Goal: Book appointment/travel/reservation

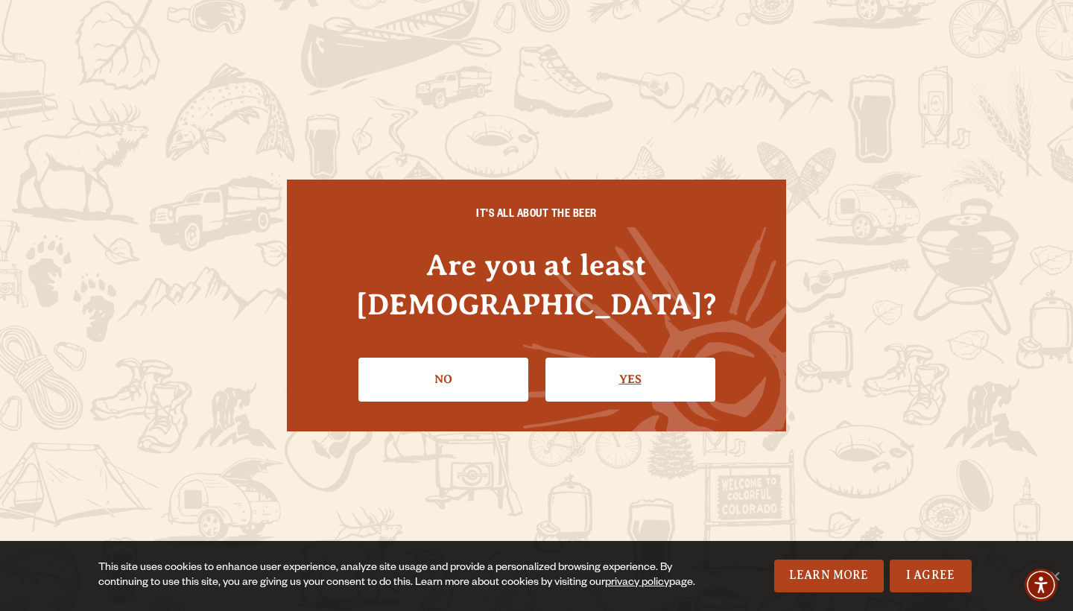
click at [619, 366] on link "Yes" at bounding box center [630, 379] width 170 height 43
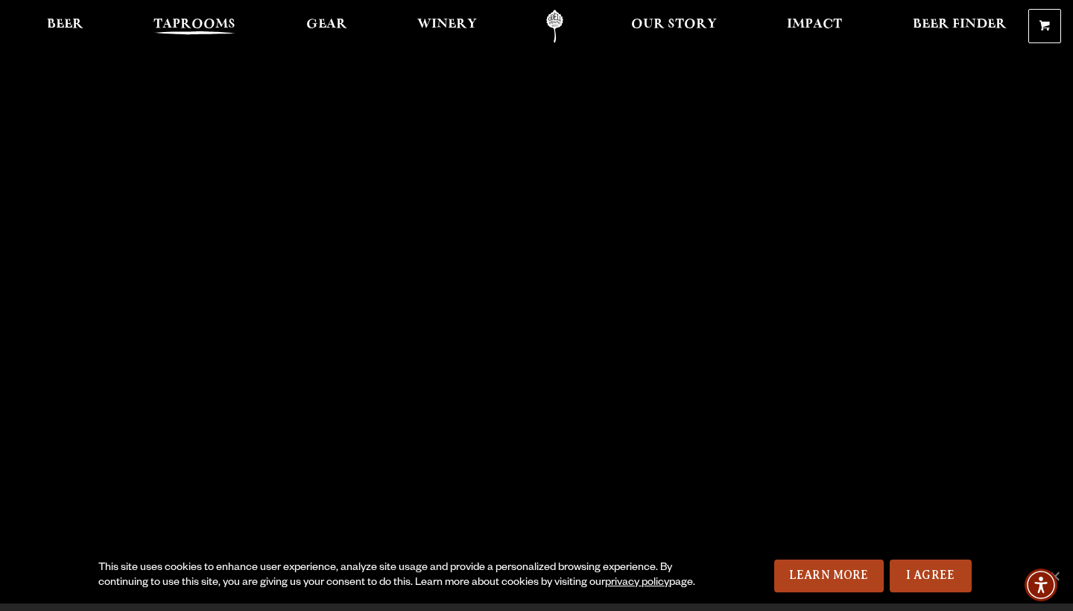
click at [212, 16] on link "Taprooms" at bounding box center [194, 27] width 101 height 34
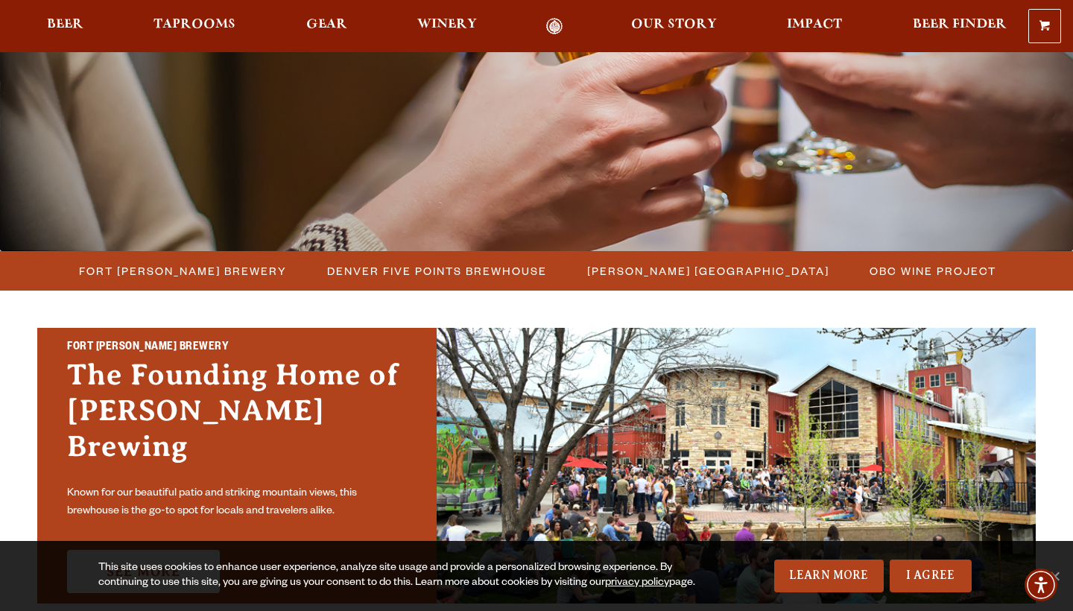
scroll to position [234, 0]
click at [238, 276] on span "Fort [PERSON_NAME] Brewery" at bounding box center [183, 270] width 208 height 22
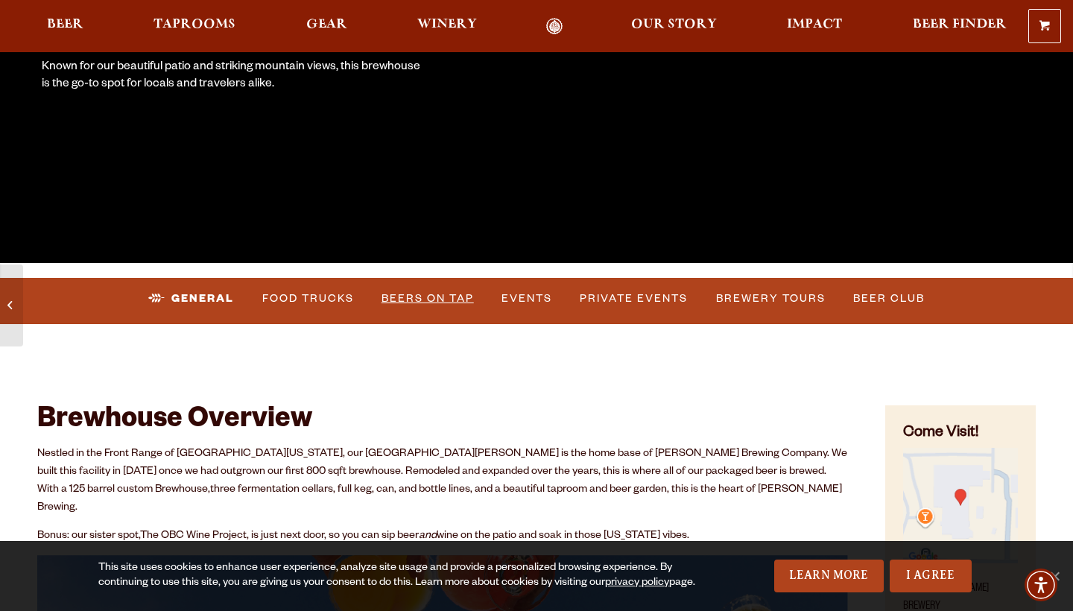
scroll to position [358, 0]
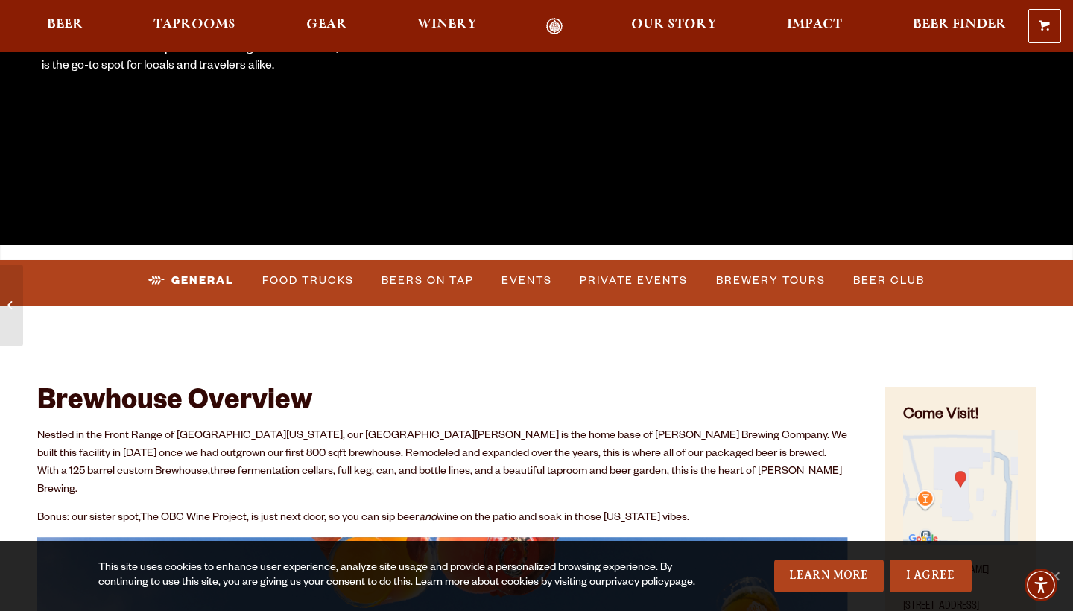
click at [664, 274] on link "Private Events" at bounding box center [634, 281] width 120 height 34
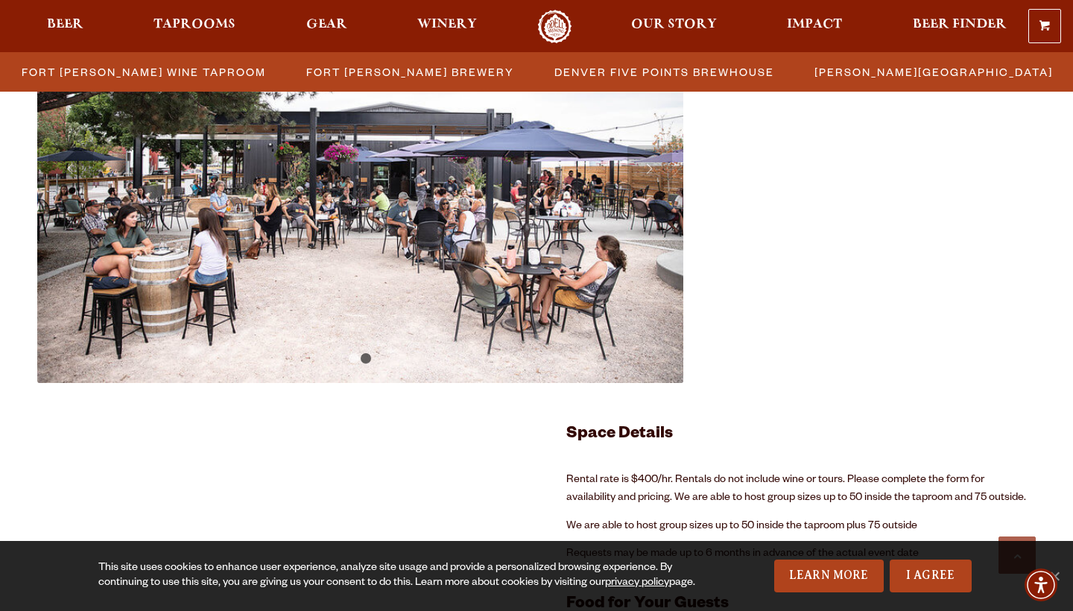
scroll to position [2667, 0]
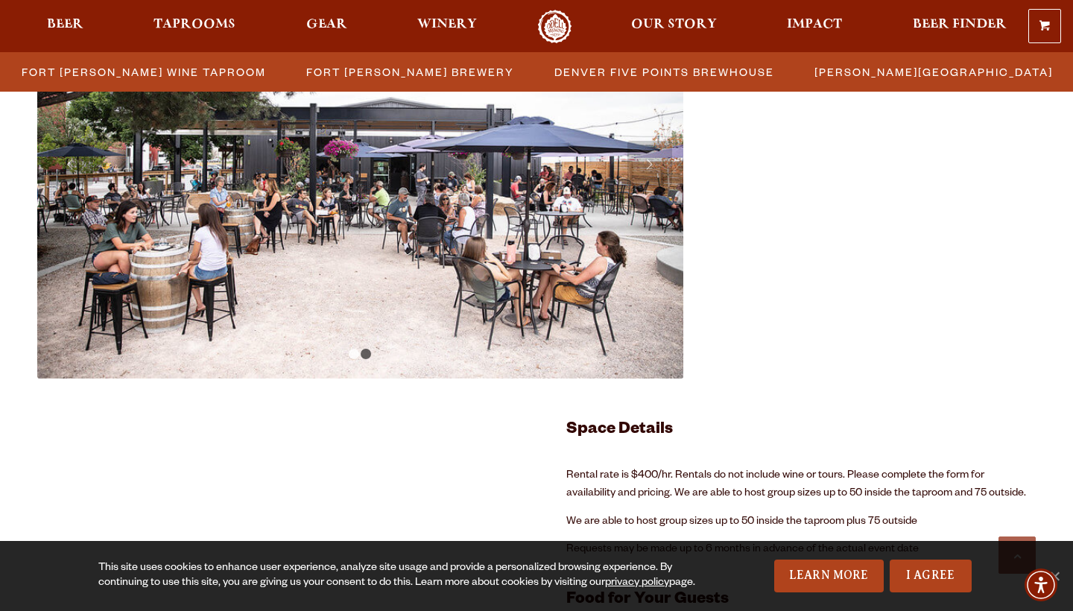
click at [358, 352] on link "1" at bounding box center [354, 354] width 10 height 10
click at [353, 356] on link "1" at bounding box center [354, 354] width 10 height 10
click at [372, 358] on img at bounding box center [360, 163] width 646 height 431
click at [364, 351] on link "2" at bounding box center [366, 354] width 10 height 10
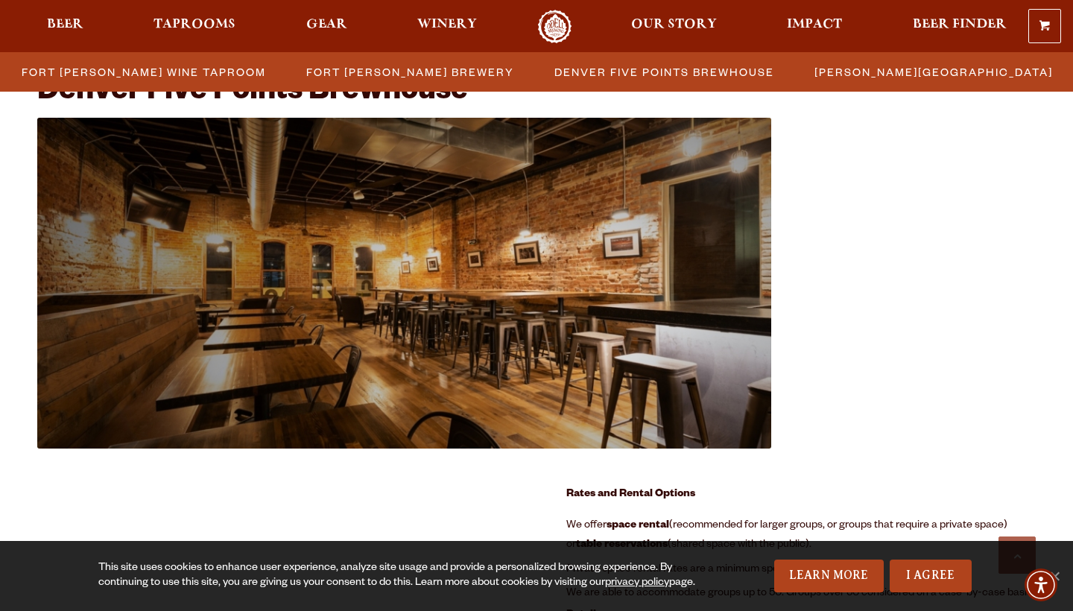
scroll to position [1584, 0]
